Goal: Information Seeking & Learning: Learn about a topic

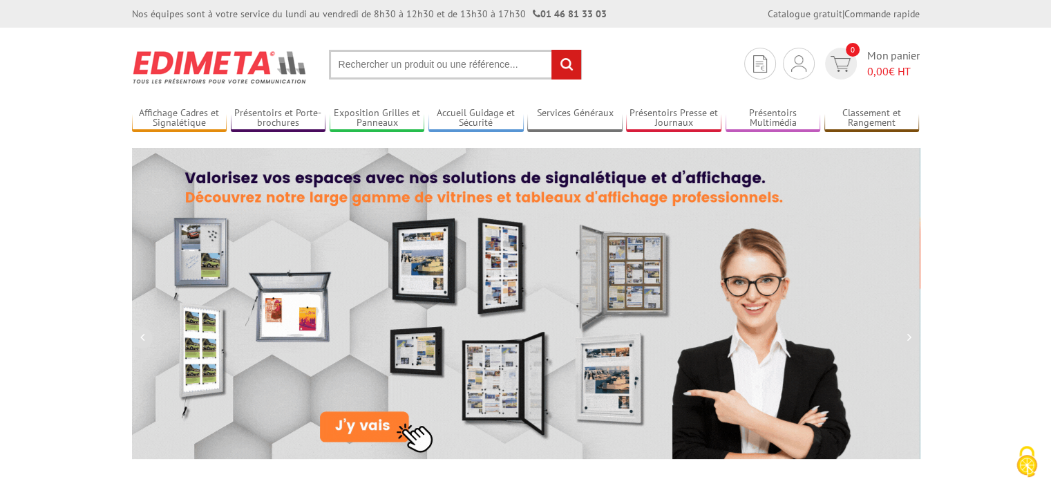
click at [419, 62] on input "text" at bounding box center [455, 65] width 253 height 30
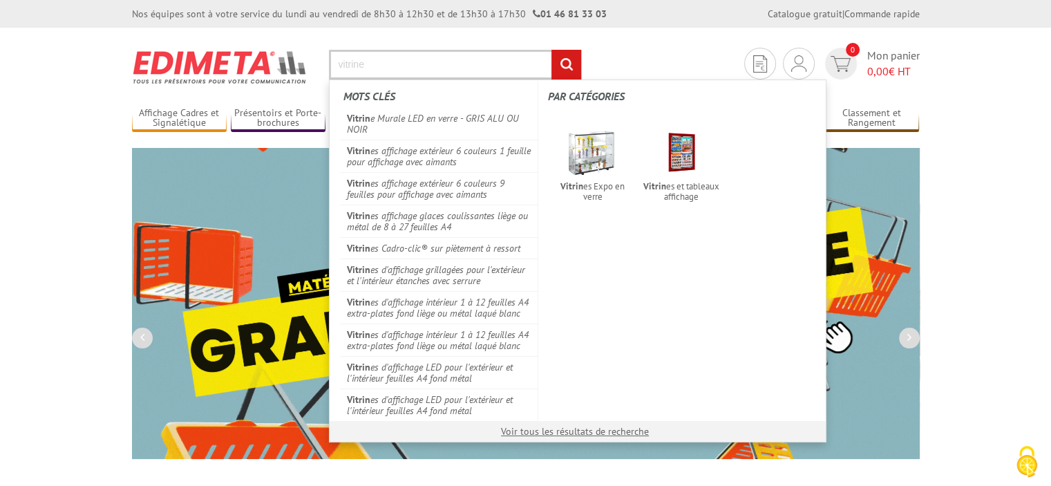
type input "vitrine"
click at [552, 50] on input "rechercher" at bounding box center [567, 65] width 30 height 30
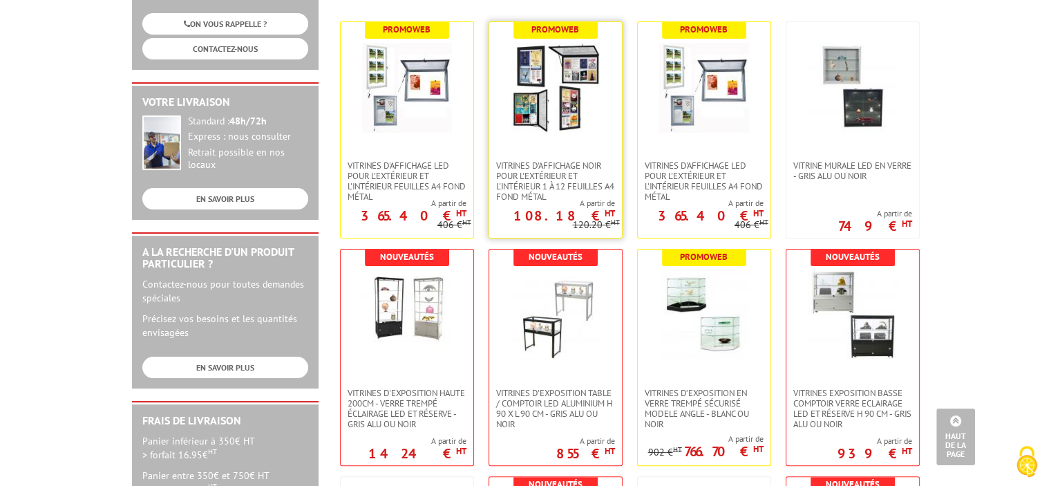
scroll to position [207, 0]
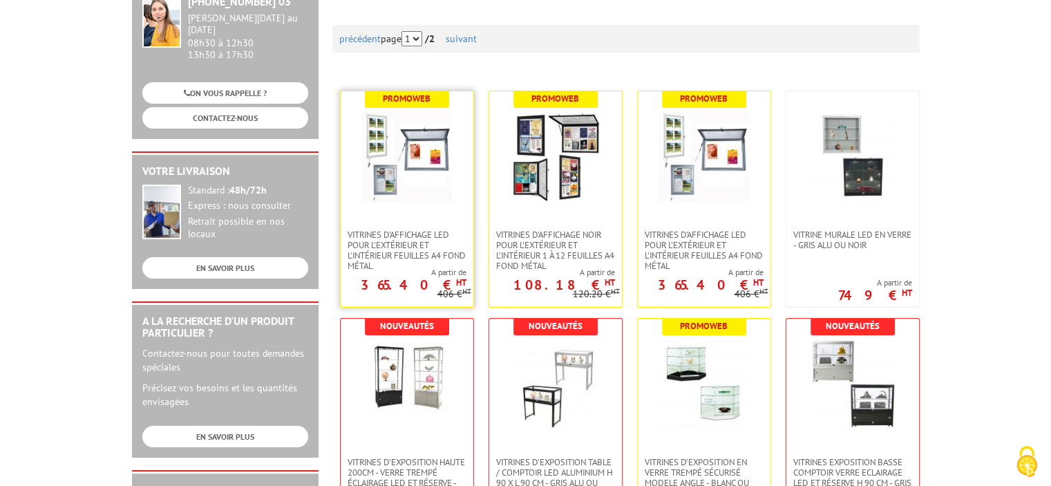
click at [411, 189] on img at bounding box center [407, 157] width 90 height 90
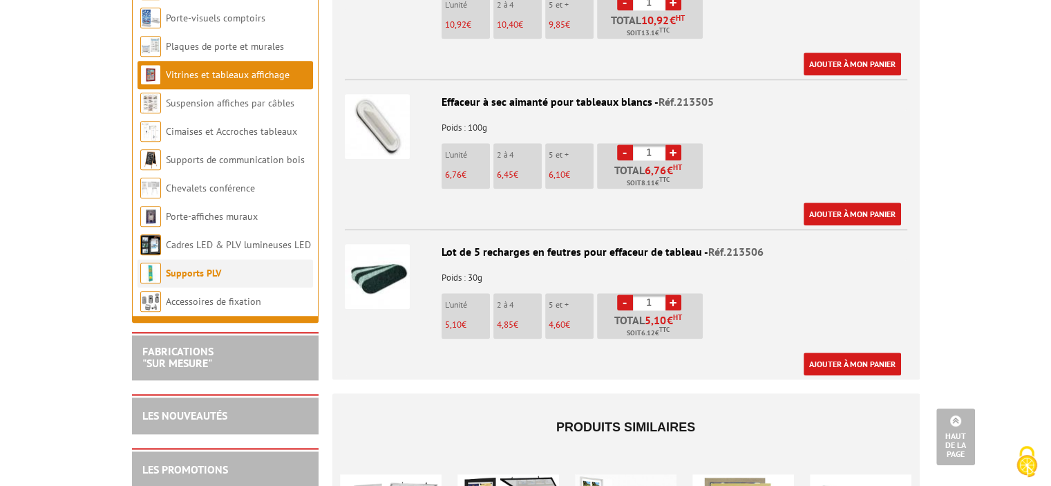
scroll to position [1590, 0]
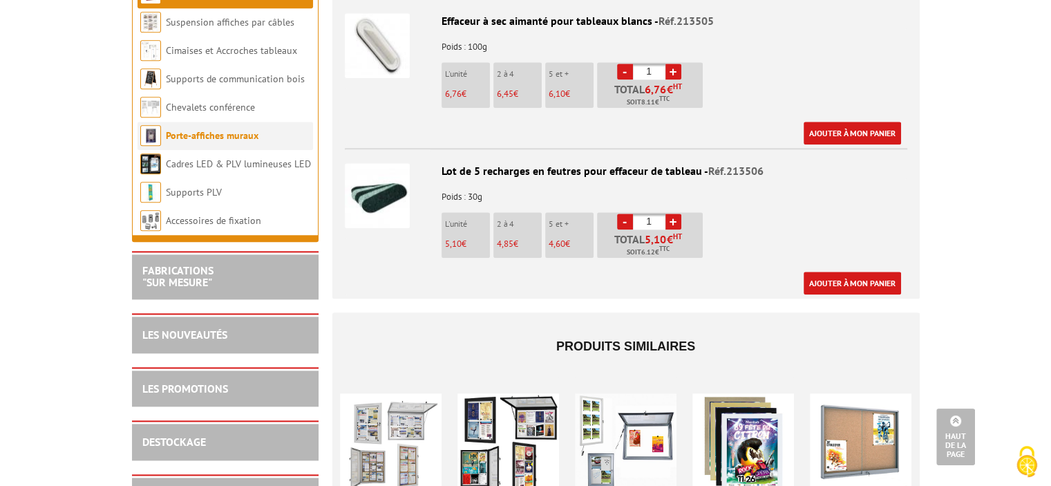
click at [249, 150] on li "Porte-affiches muraux" at bounding box center [226, 136] width 176 height 28
click at [251, 142] on link "Porte-affiches muraux" at bounding box center [212, 135] width 93 height 12
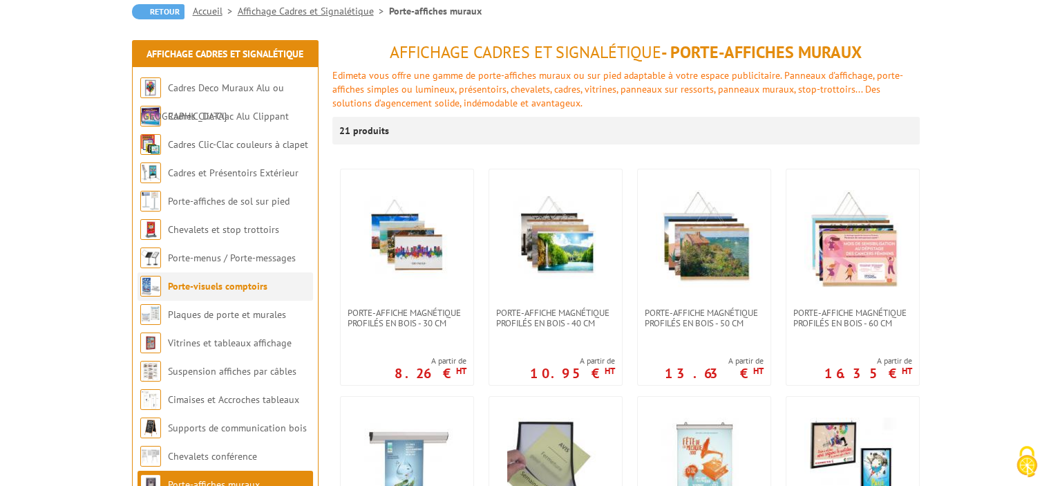
scroll to position [207, 0]
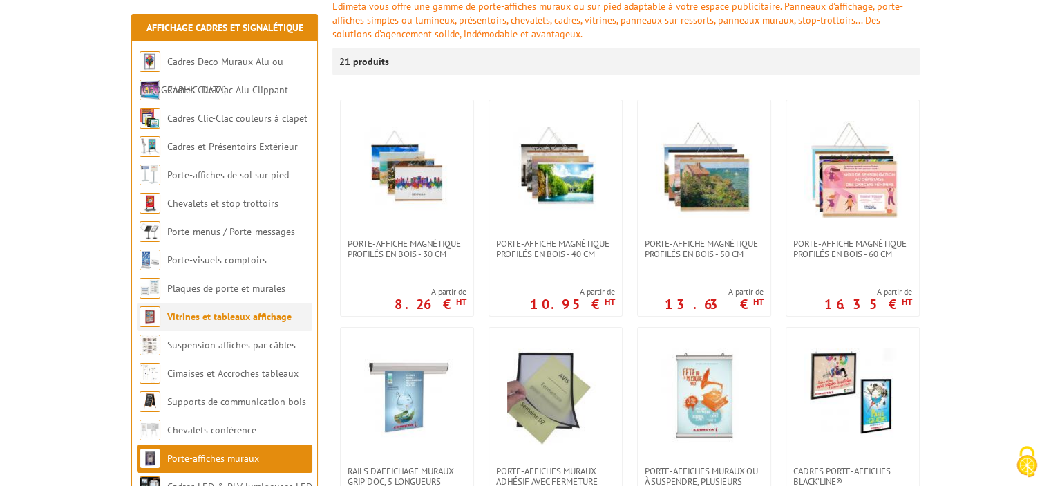
click at [225, 322] on link "Vitrines et tableaux affichage" at bounding box center [229, 316] width 124 height 12
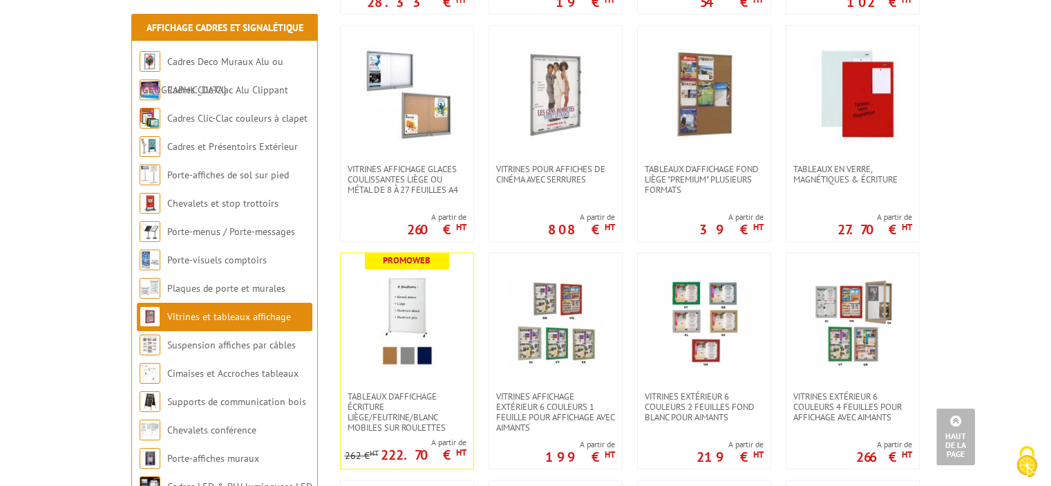
scroll to position [691, 0]
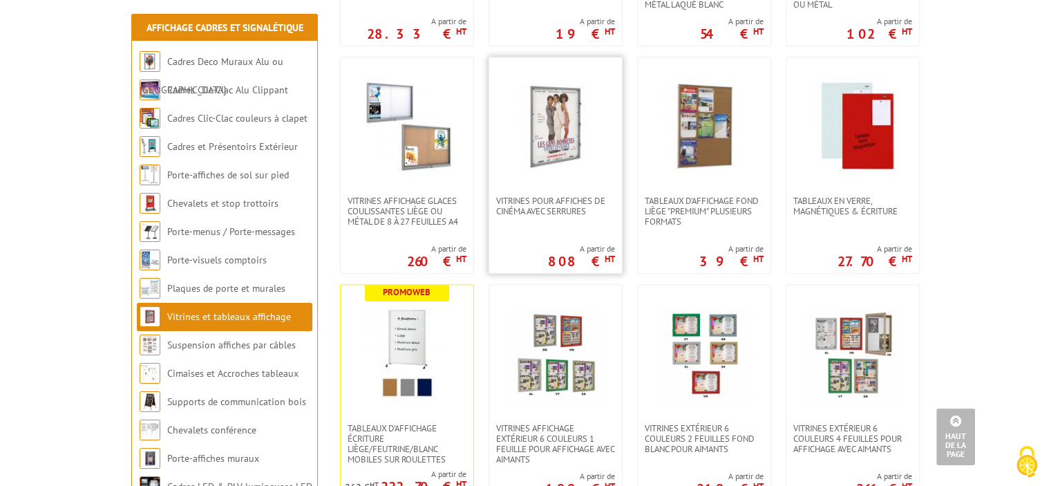
click at [565, 160] on img at bounding box center [555, 126] width 97 height 97
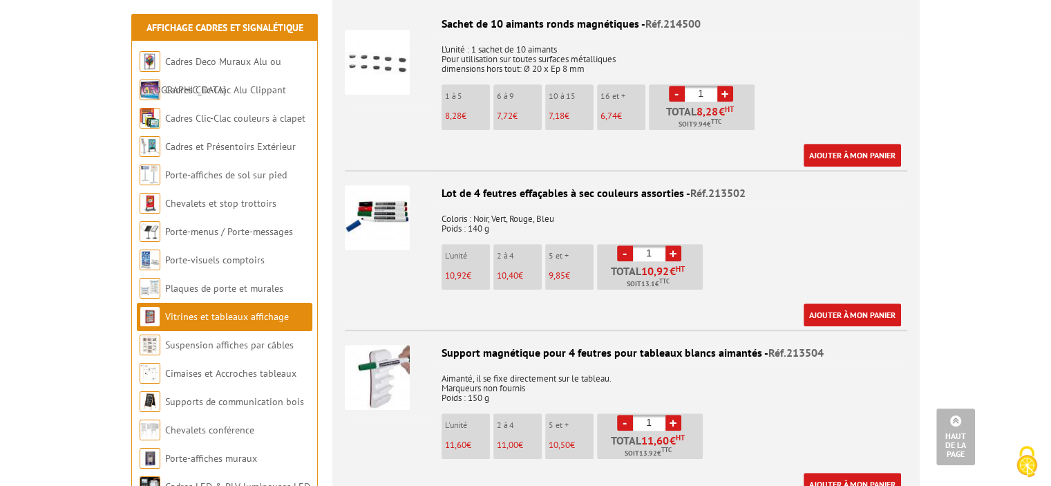
scroll to position [829, 0]
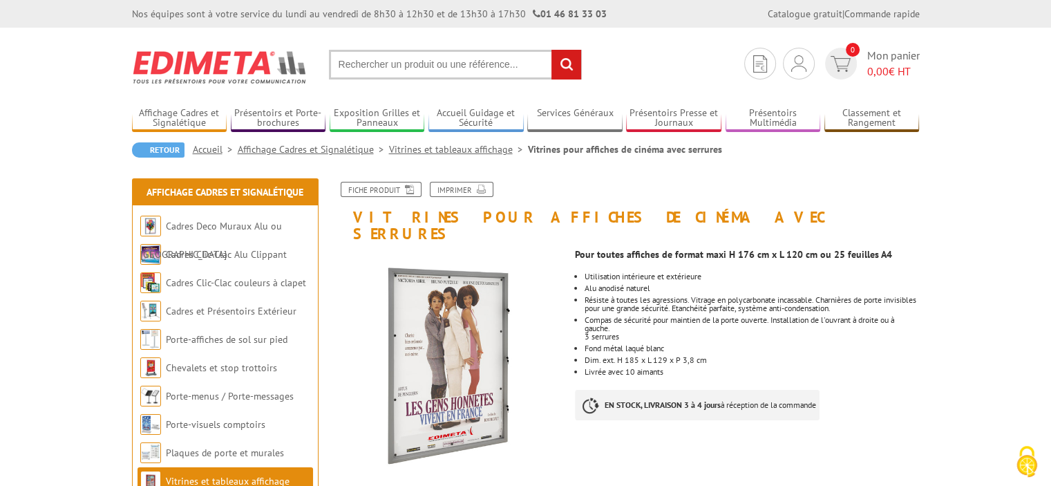
click at [434, 61] on input "text" at bounding box center [455, 65] width 253 height 30
type input "vitre A3"
click at [552, 50] on input "rechercher" at bounding box center [567, 65] width 30 height 30
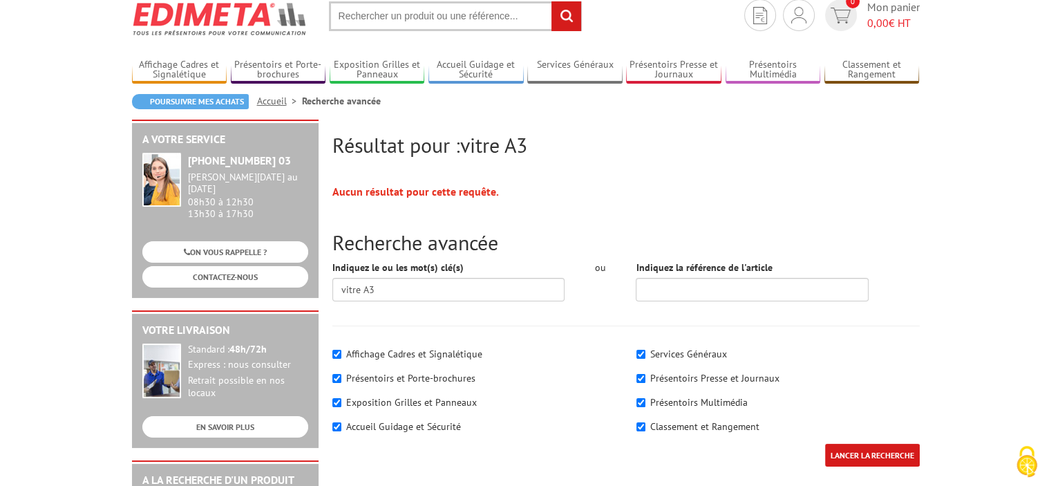
scroll to position [138, 0]
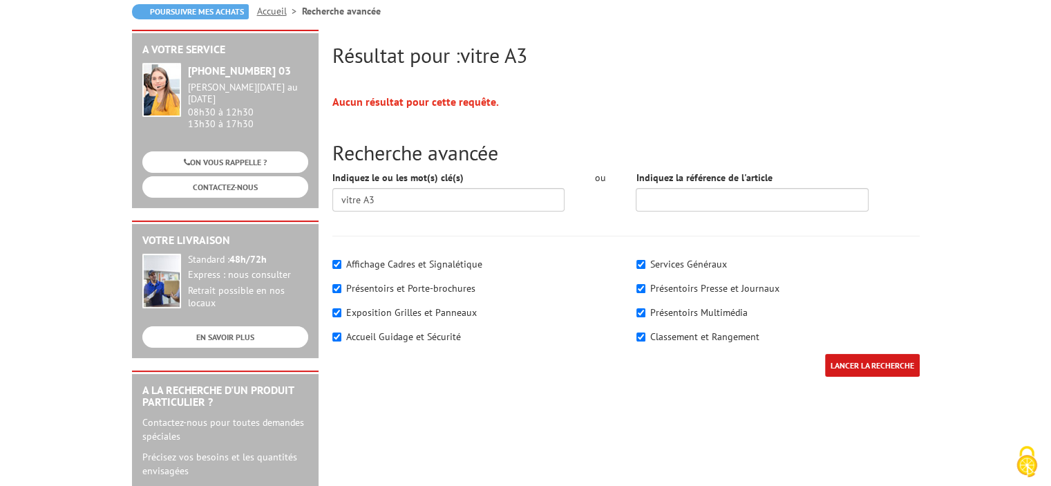
click at [432, 267] on label "Affichage Cadres et Signalétique" at bounding box center [414, 264] width 136 height 12
click at [341, 267] on input"] "Affichage Cadres et Signalétique" at bounding box center [336, 264] width 9 height 9
click at [431, 268] on label "Affichage Cadres et Signalétique" at bounding box center [414, 264] width 136 height 12
click at [341, 268] on input"] "Affichage Cadres et Signalétique" at bounding box center [336, 264] width 9 height 9
checkbox input"] "true"
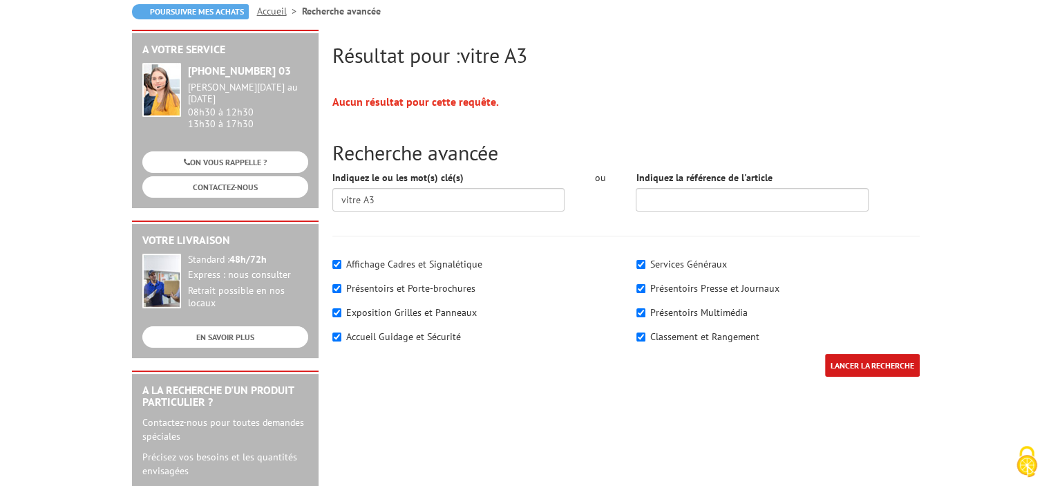
click at [848, 361] on input "LANCER LA RECHERCHE" at bounding box center [872, 365] width 95 height 23
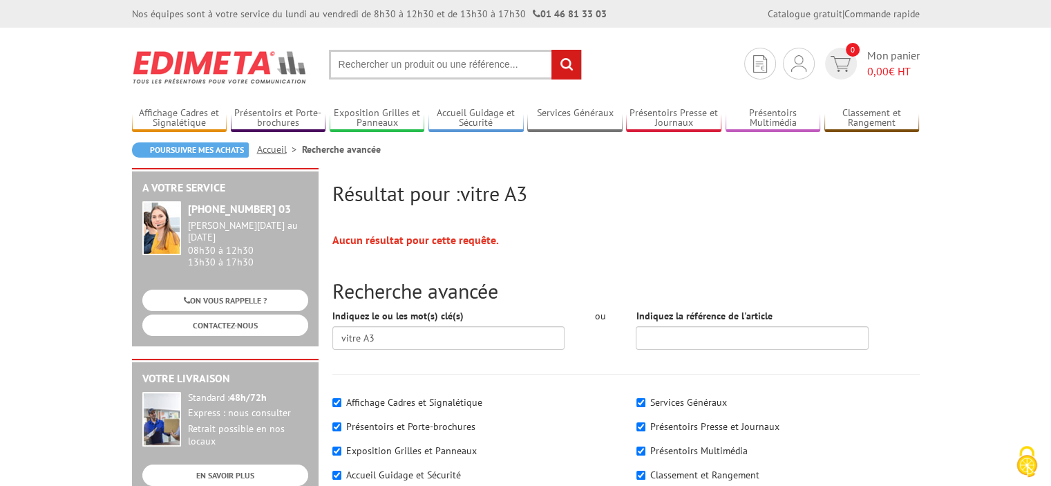
click at [444, 71] on input "text" at bounding box center [455, 65] width 253 height 30
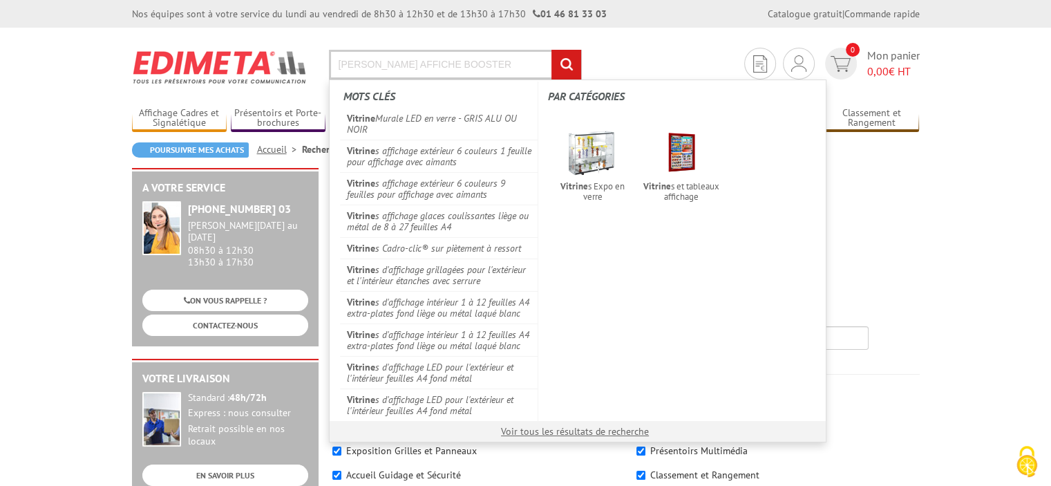
type input "[PERSON_NAME] AFFICHE BOOSTER"
click at [552, 50] on input "rechercher" at bounding box center [567, 65] width 30 height 30
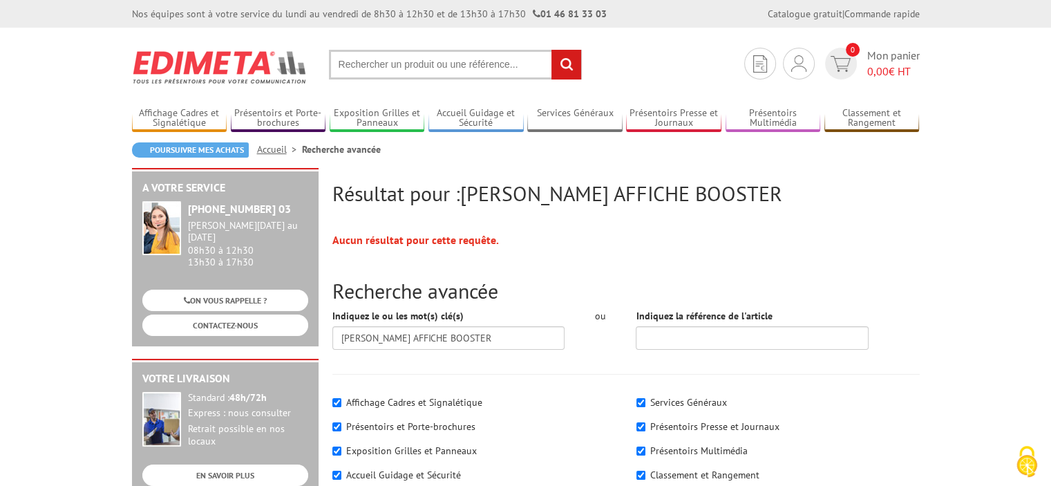
click at [190, 64] on img at bounding box center [220, 66] width 176 height 51
